Goal: Task Accomplishment & Management: Use online tool/utility

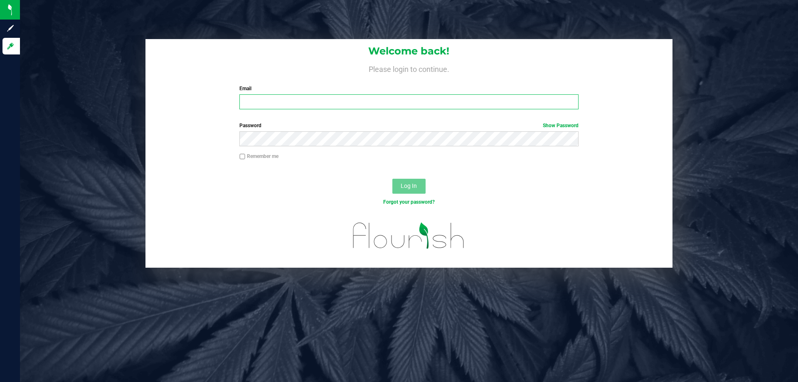
click at [289, 96] on input "Email" at bounding box center [408, 101] width 339 height 15
type input "[EMAIL_ADDRESS][DOMAIN_NAME]"
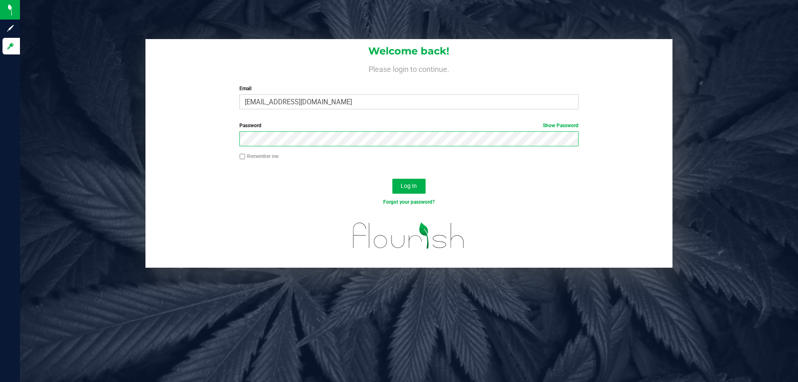
click at [392, 179] on button "Log In" at bounding box center [408, 186] width 33 height 15
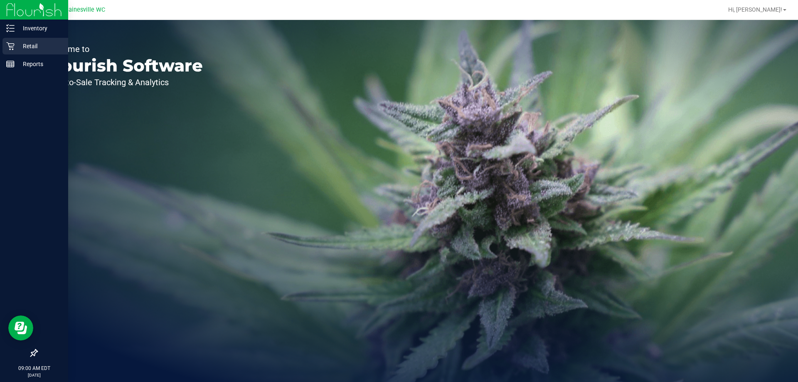
click at [32, 47] on p "Retail" at bounding box center [40, 46] width 50 height 10
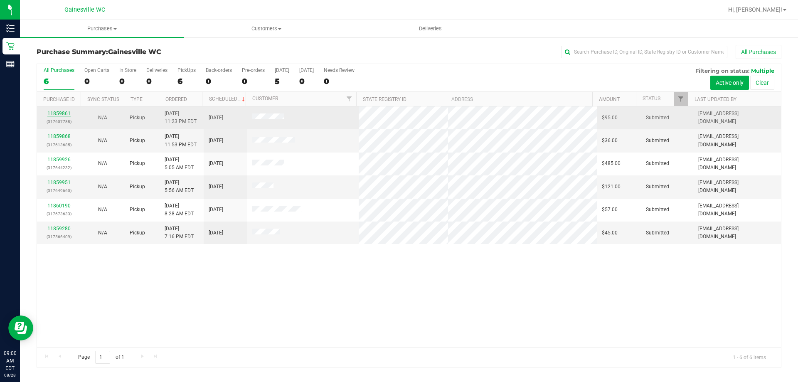
click at [57, 113] on link "11859861" at bounding box center [58, 114] width 23 height 6
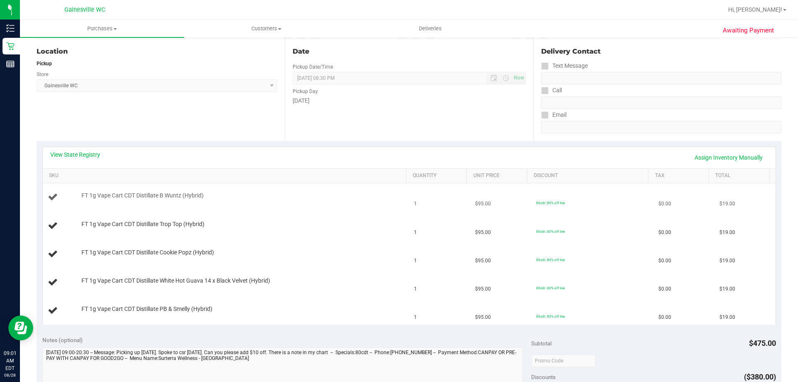
scroll to position [125, 0]
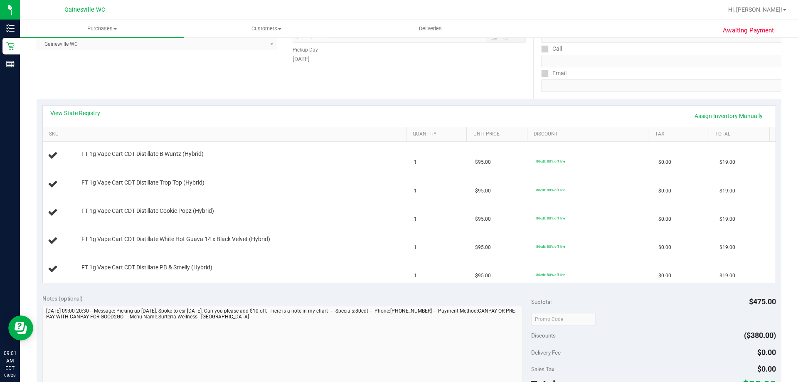
click at [96, 111] on link "View State Registry" at bounding box center [75, 113] width 50 height 8
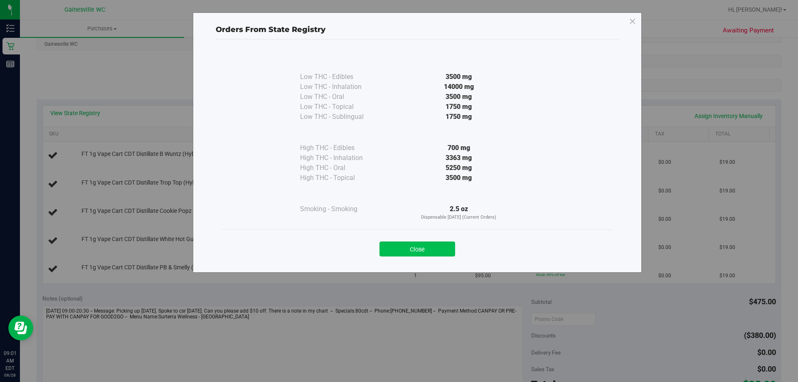
click at [426, 253] on button "Close" at bounding box center [417, 248] width 76 height 15
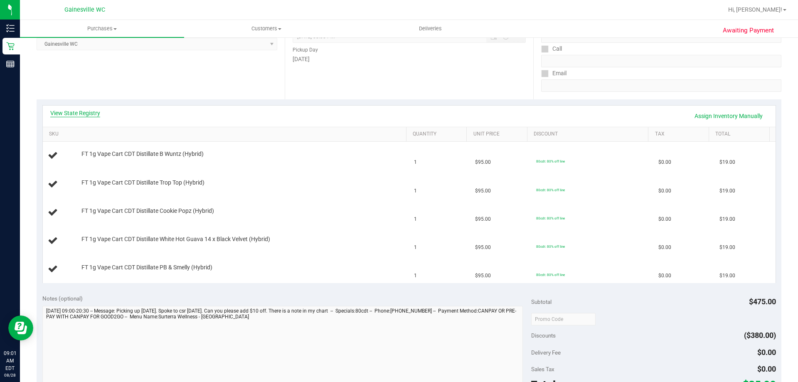
click at [85, 115] on link "View State Registry" at bounding box center [75, 113] width 50 height 8
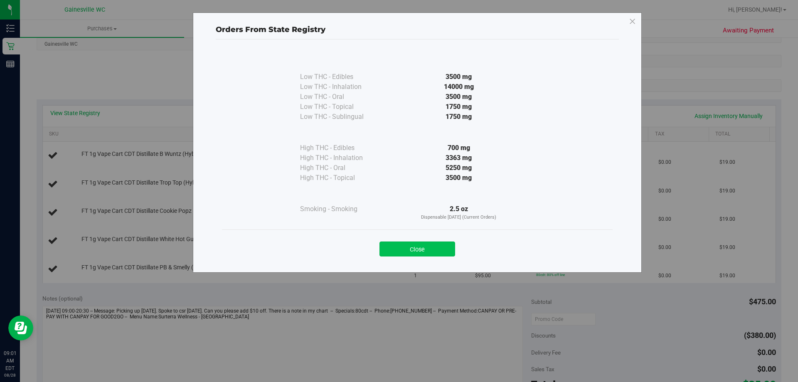
click at [395, 250] on button "Close" at bounding box center [417, 248] width 76 height 15
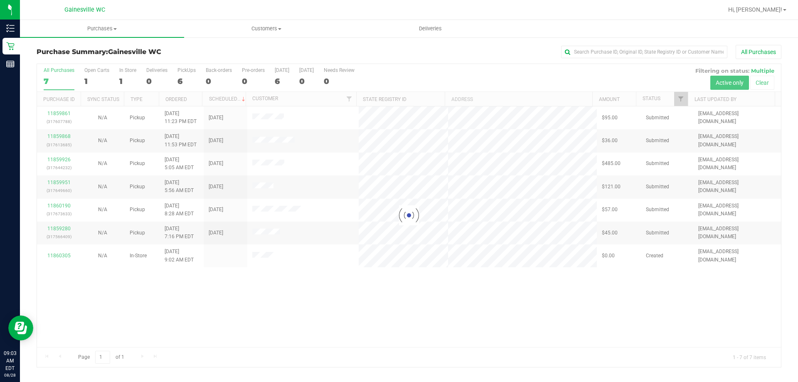
click at [57, 180] on div at bounding box center [409, 215] width 744 height 303
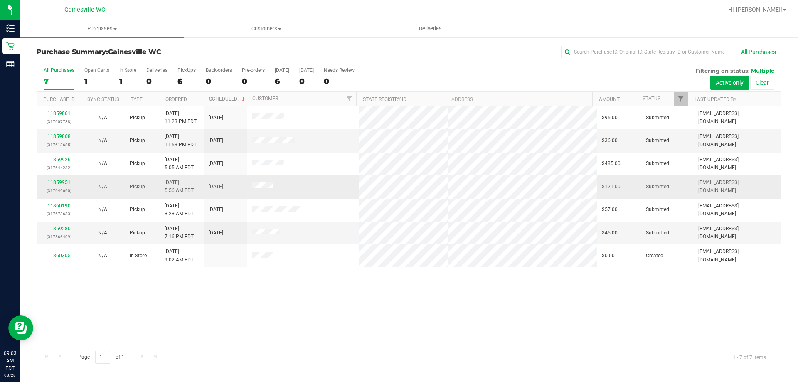
click at [57, 183] on link "11859951" at bounding box center [58, 183] width 23 height 6
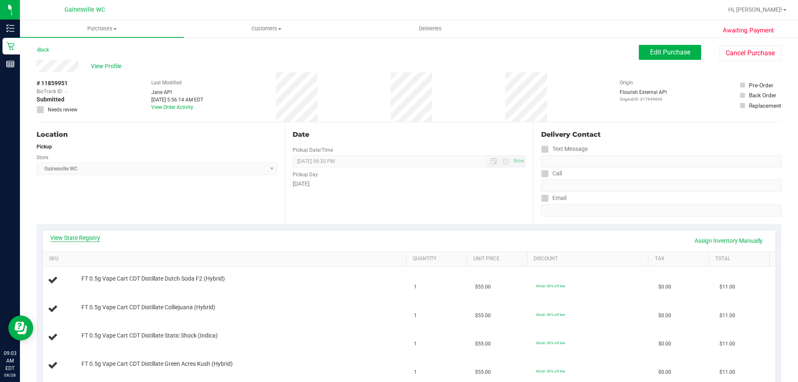
click at [88, 236] on link "View State Registry" at bounding box center [75, 238] width 50 height 8
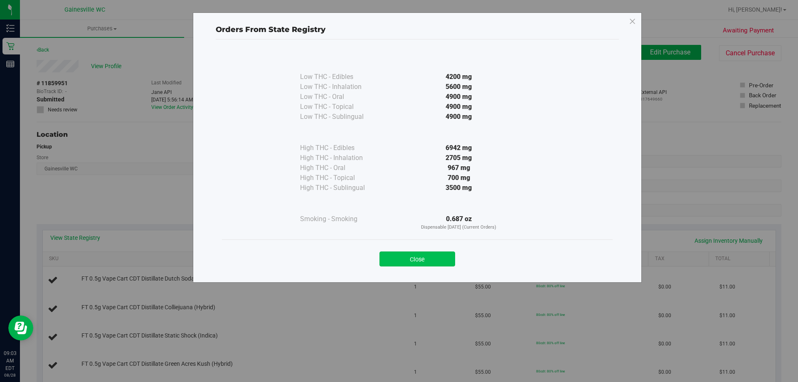
click at [407, 260] on button "Close" at bounding box center [417, 258] width 76 height 15
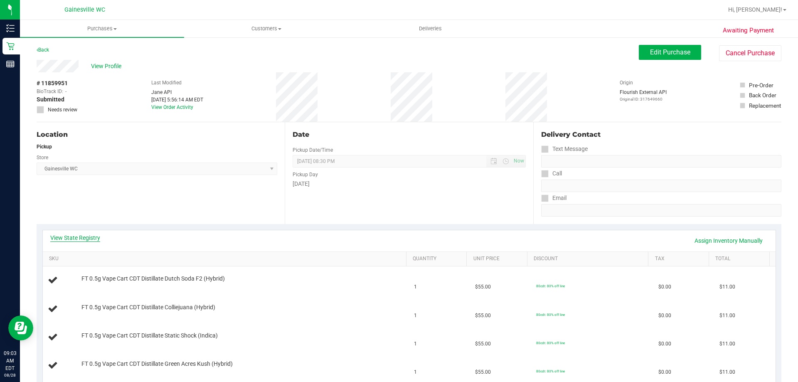
click at [73, 237] on link "View State Registry" at bounding box center [75, 238] width 50 height 8
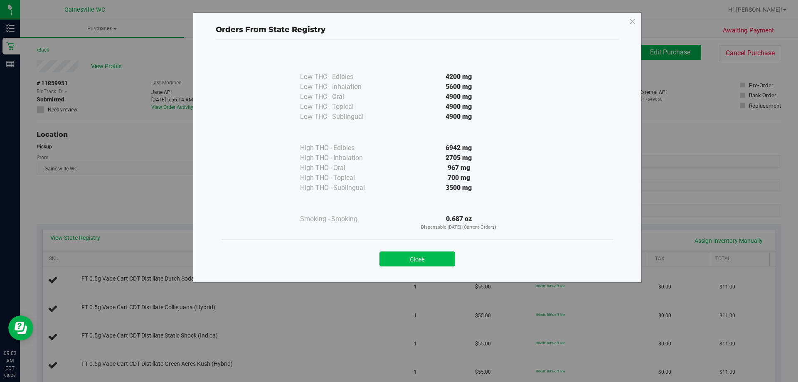
click at [416, 256] on button "Close" at bounding box center [417, 258] width 76 height 15
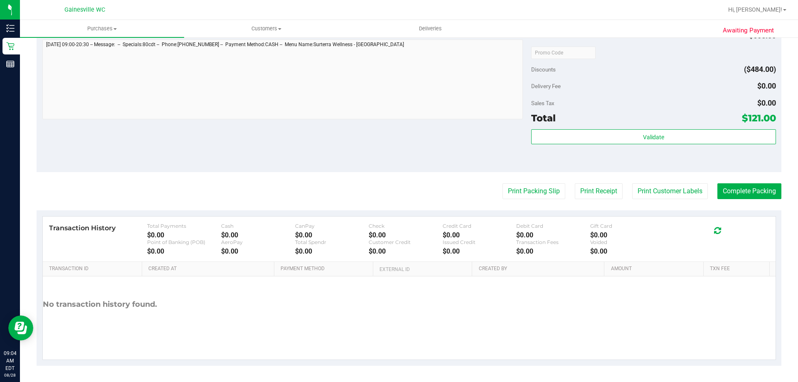
scroll to position [561, 0]
click at [542, 191] on button "Print Packing Slip" at bounding box center [533, 191] width 63 height 16
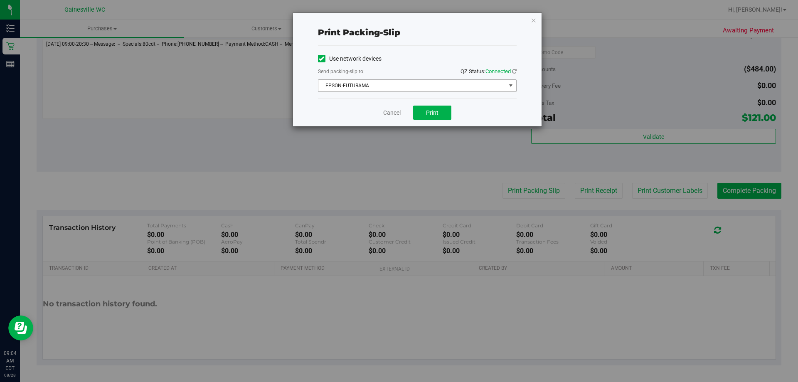
click at [411, 90] on span "EPSON-FUTURAMA" at bounding box center [411, 86] width 187 height 12
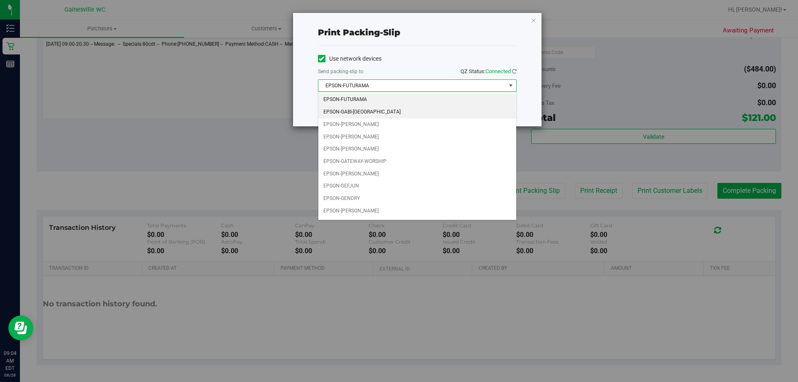
click at [382, 115] on li "EPSON-GABI-[GEOGRAPHIC_DATA]" at bounding box center [417, 112] width 198 height 12
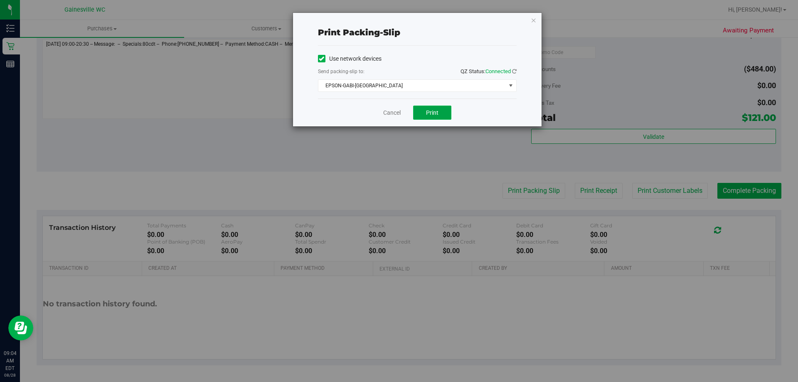
click at [432, 114] on span "Print" at bounding box center [432, 112] width 12 height 7
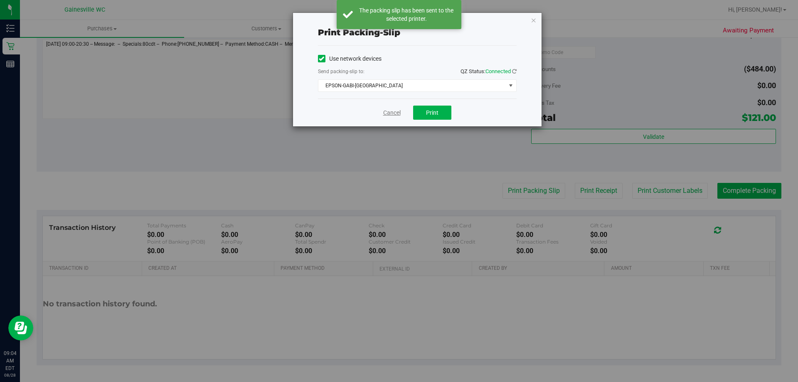
click at [394, 112] on link "Cancel" at bounding box center [391, 112] width 17 height 9
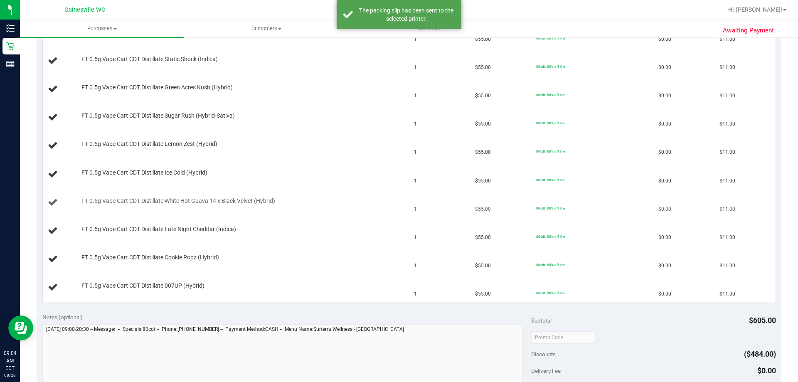
scroll to position [146, 0]
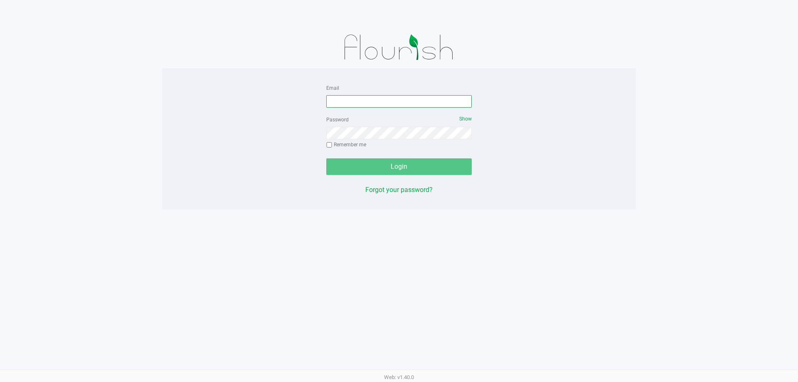
click at [338, 101] on input "Email" at bounding box center [398, 101] width 145 height 12
type input "jstano@liveparallel.com"
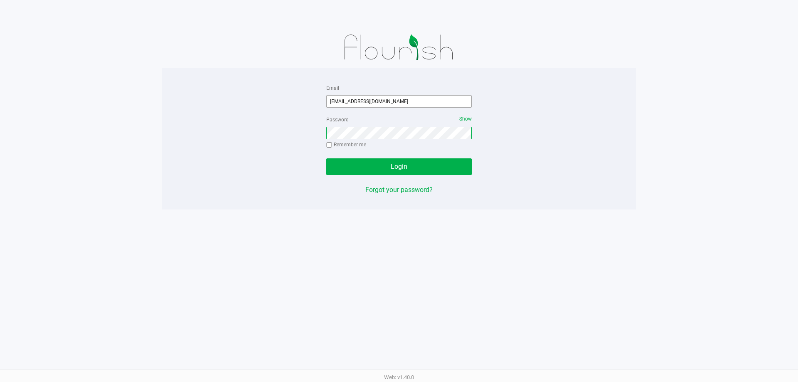
click at [326, 158] on button "Login" at bounding box center [398, 166] width 145 height 17
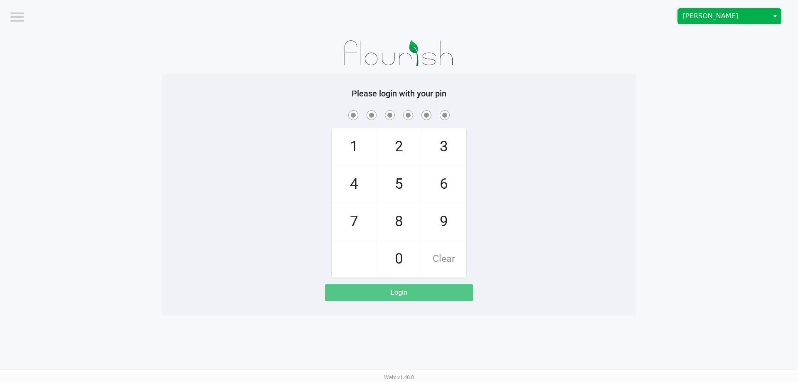
click at [711, 14] on span "[PERSON_NAME]" at bounding box center [723, 16] width 81 height 10
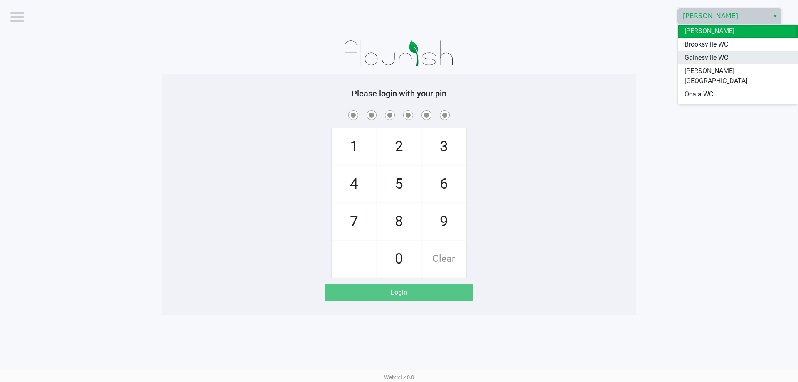
click at [706, 57] on span "Gainesville WC" at bounding box center [706, 58] width 44 height 10
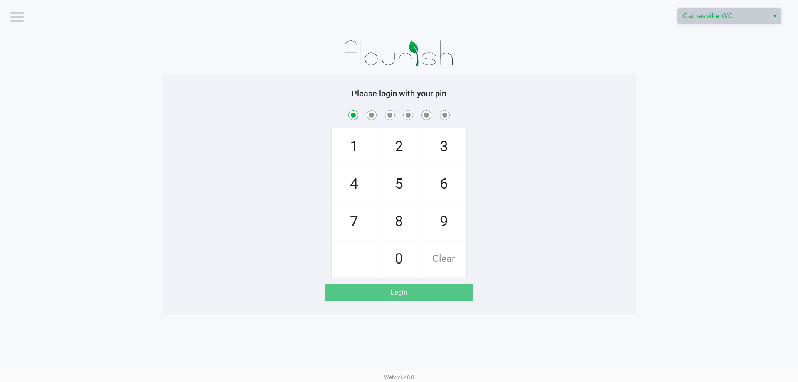
checkbox input "true"
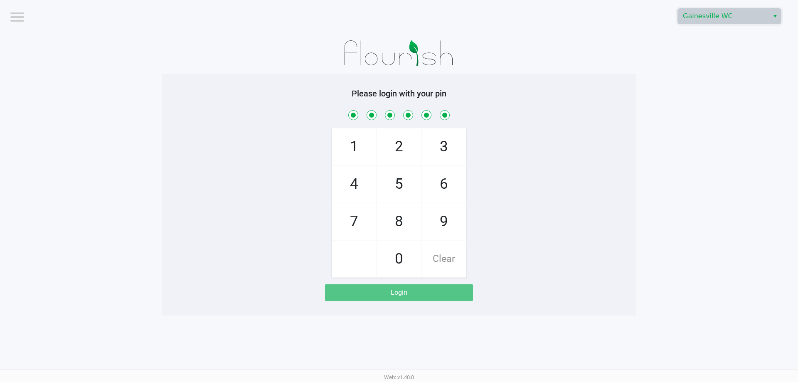
checkbox input "true"
checkbox input "false"
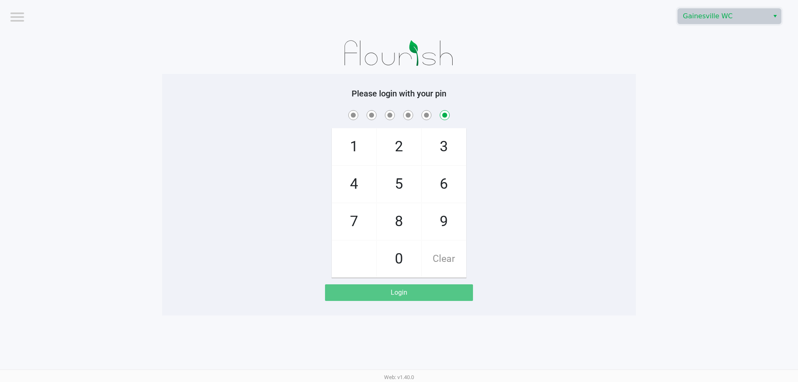
checkbox input "false"
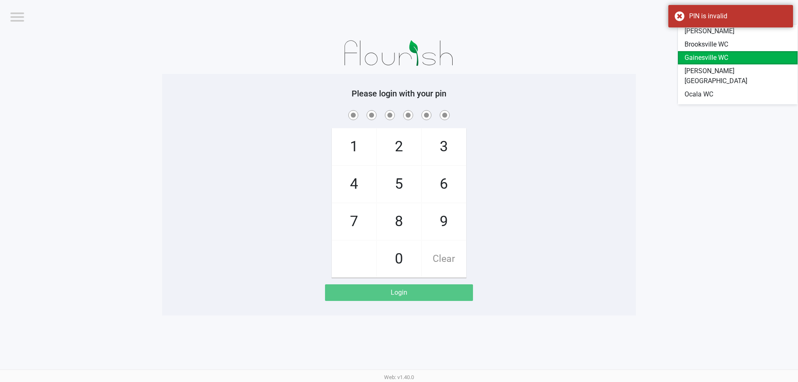
click at [715, 54] on span "Gainesville WC" at bounding box center [706, 58] width 44 height 10
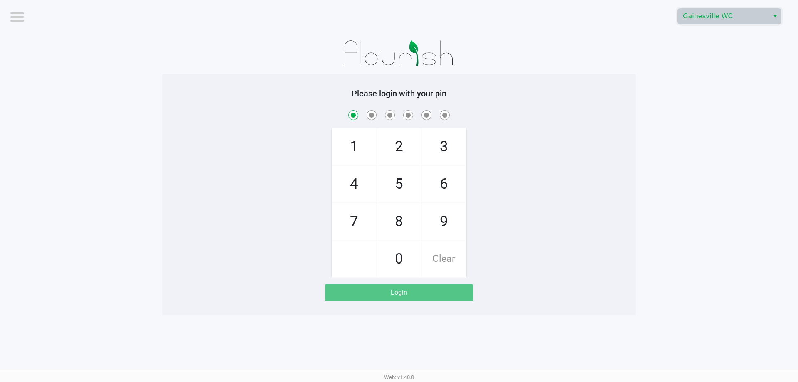
checkbox input "true"
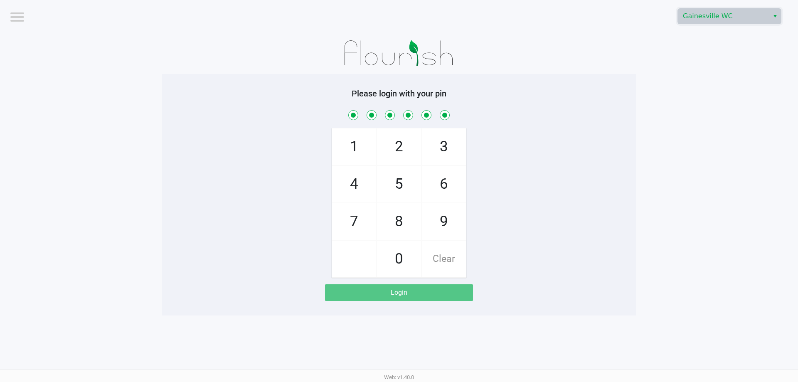
checkbox input "true"
